Goal: Understand process/instructions

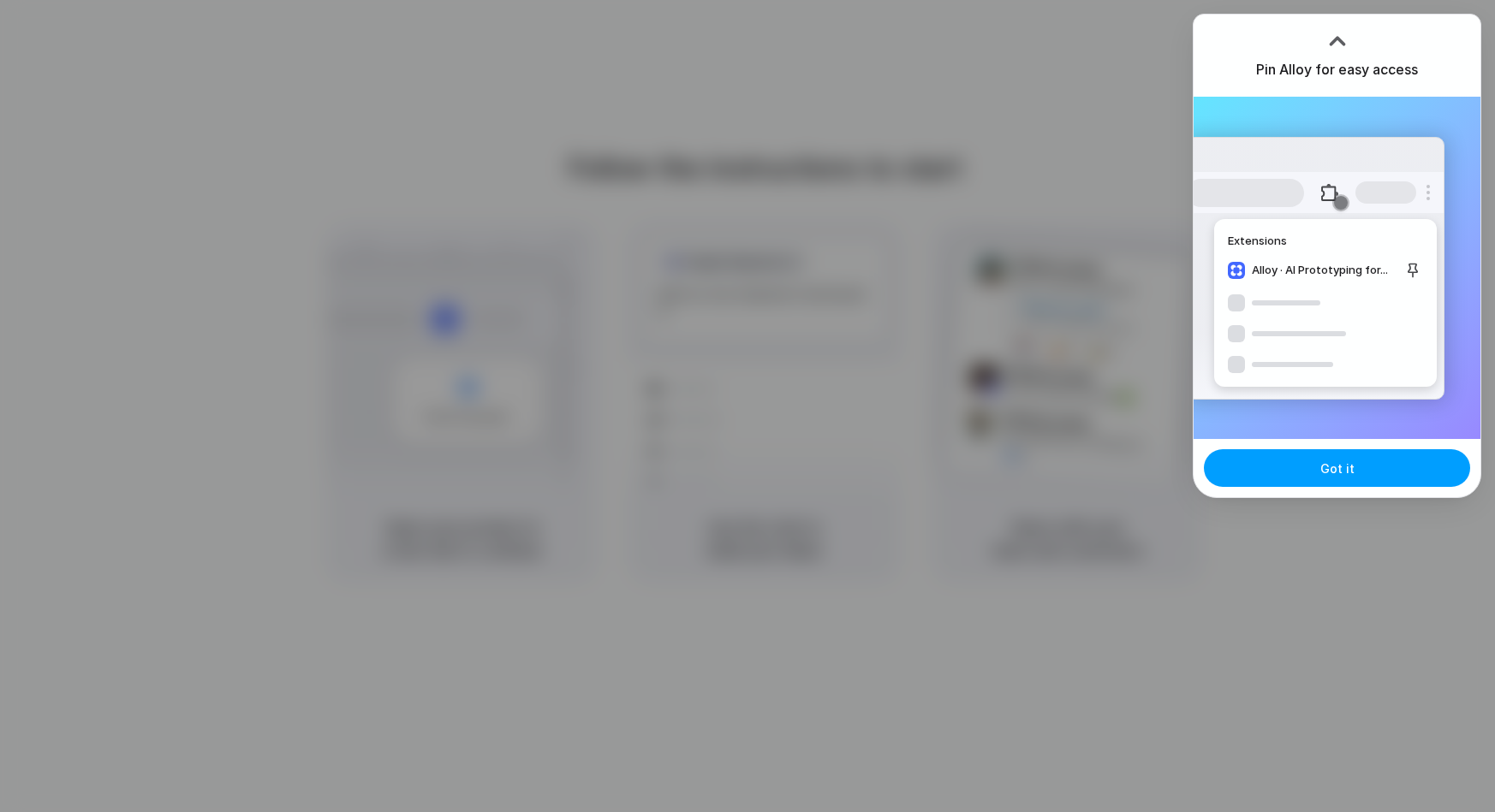
click at [1350, 473] on span "Got it" at bounding box center [1337, 469] width 34 height 18
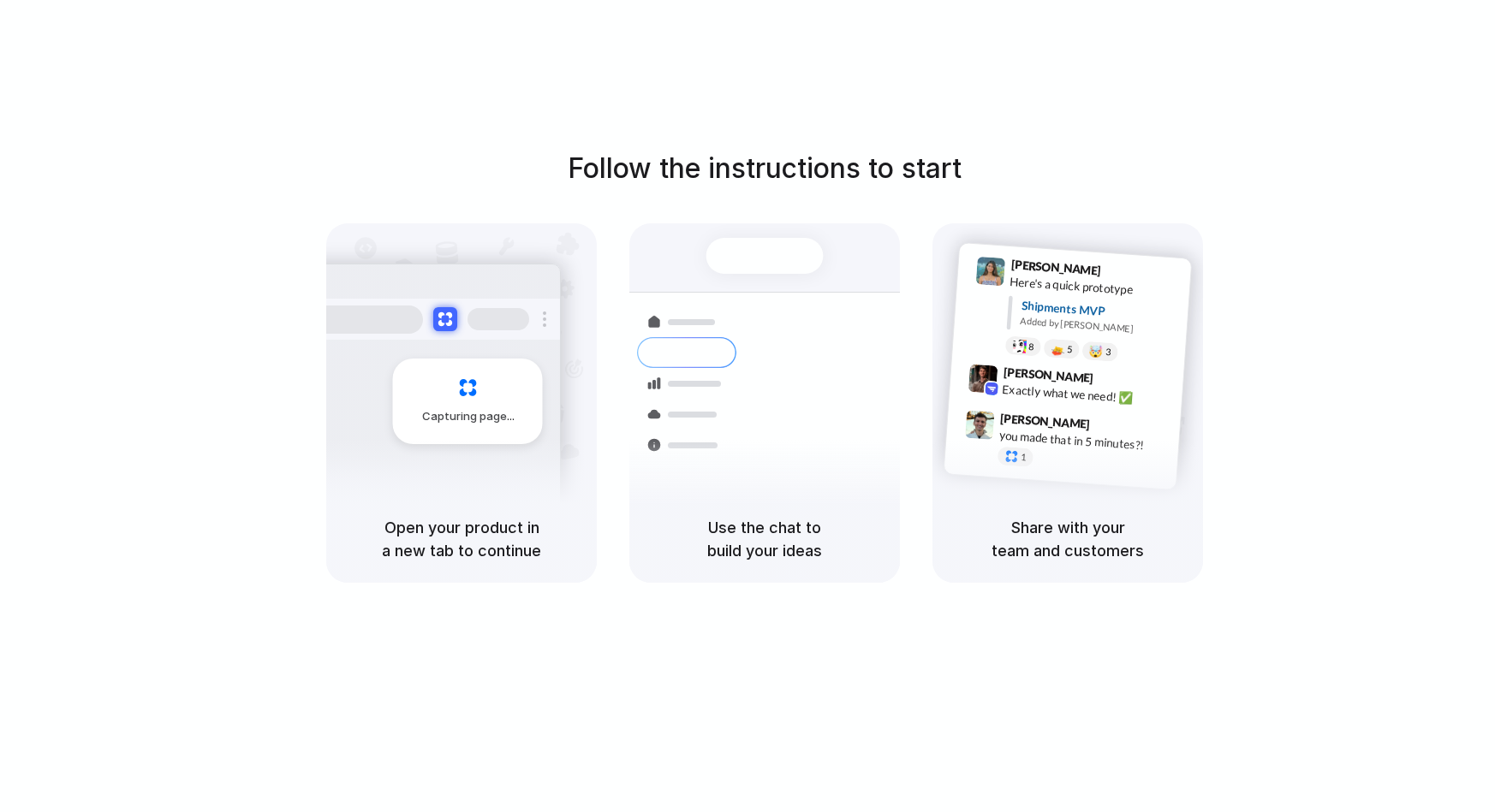
click at [353, 610] on div "Follow the instructions to start Capturing page Open your product in a new tab …" at bounding box center [764, 423] width 1529 height 846
click at [584, 379] on div "Capturing page" at bounding box center [462, 360] width 271 height 273
click at [814, 424] on div "Priority • 2-day • Dispatched" at bounding box center [880, 431] width 185 height 15
click at [748, 407] on div at bounding box center [748, 407] width 0 height 0
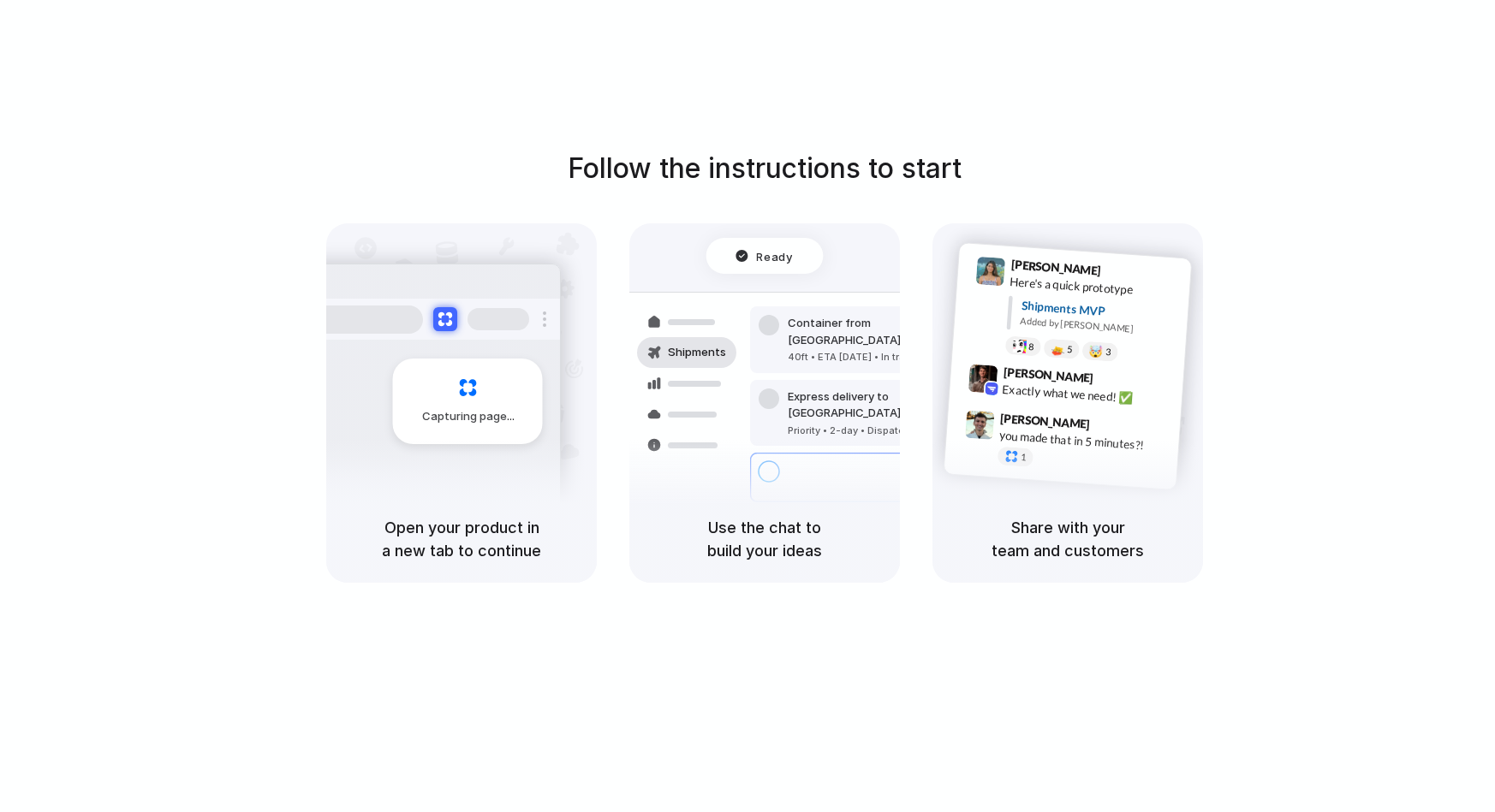
click at [502, 51] on div "Follow the instructions to start Capturing page Open your product in a new tab …" at bounding box center [764, 423] width 1529 height 846
